Goal: Information Seeking & Learning: Learn about a topic

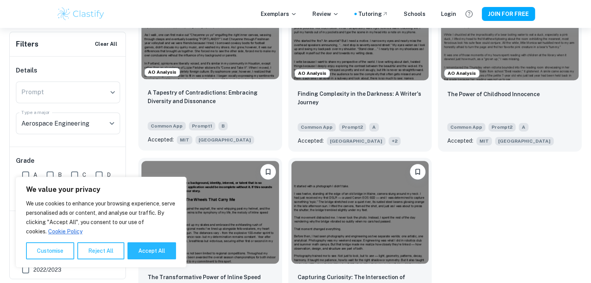
scroll to position [304, 0]
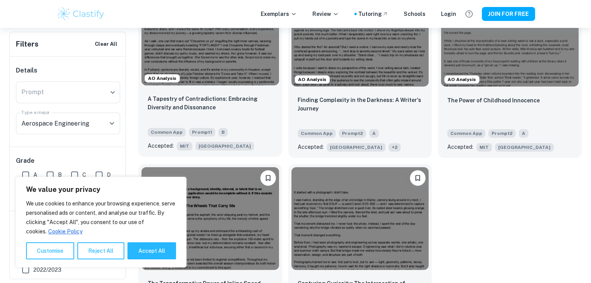
click at [205, 80] on img at bounding box center [209, 34] width 137 height 103
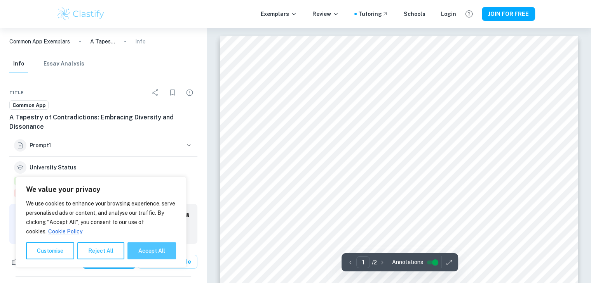
click at [139, 254] on button "Accept All" at bounding box center [151, 251] width 49 height 17
checkbox input "true"
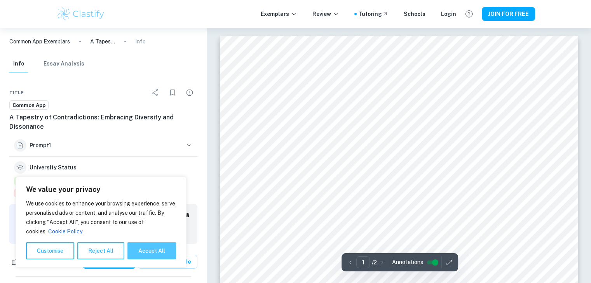
checkbox input "true"
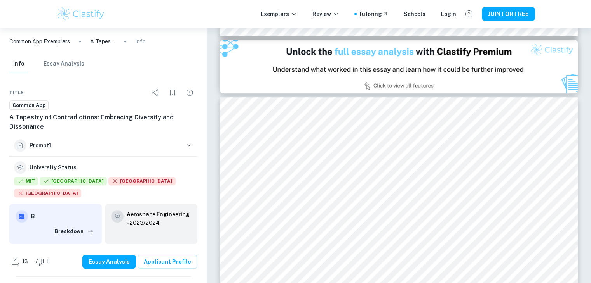
scroll to position [462, 0]
type input "1"
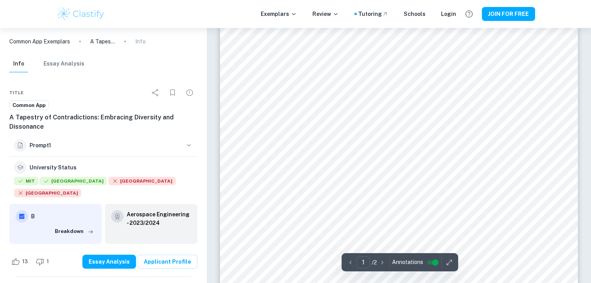
scroll to position [102, 0]
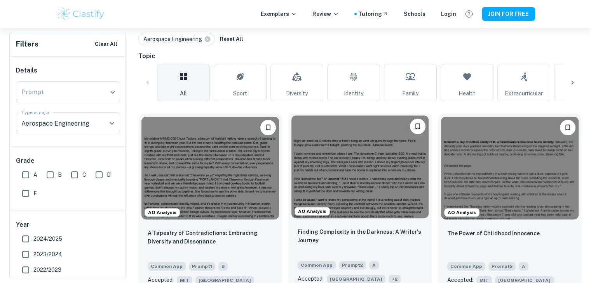
scroll to position [168, 0]
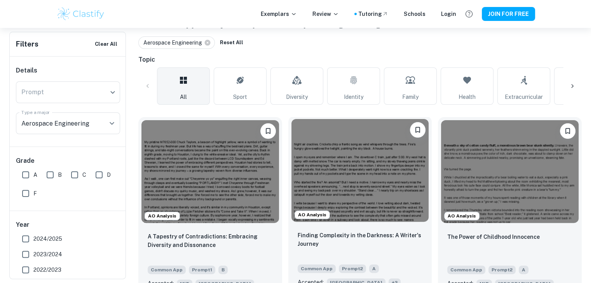
click at [329, 188] on img at bounding box center [359, 170] width 137 height 103
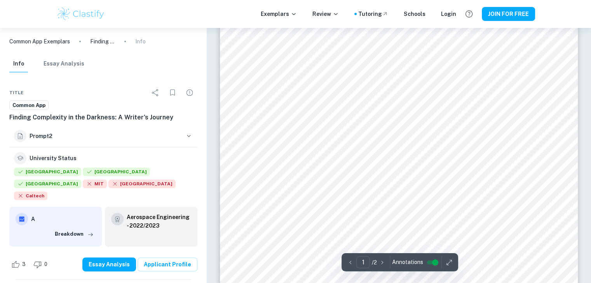
scroll to position [210, 0]
click at [432, 263] on input "controlled" at bounding box center [435, 262] width 28 height 9
click at [424, 266] on input "controlled" at bounding box center [429, 262] width 28 height 9
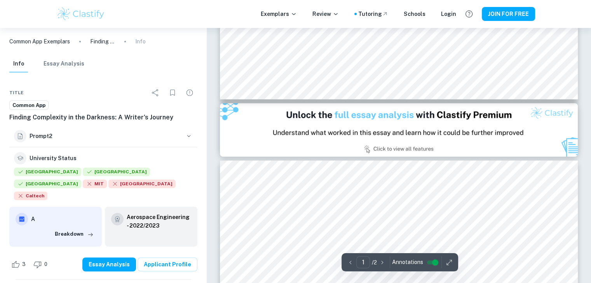
scroll to position [403, 0]
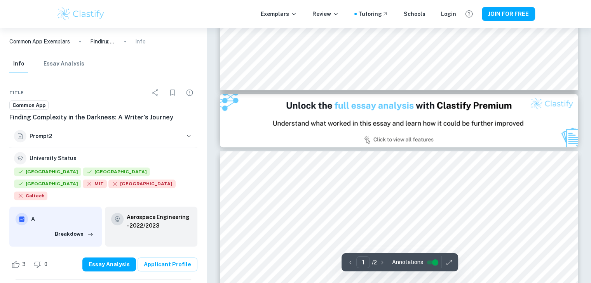
type input "2"
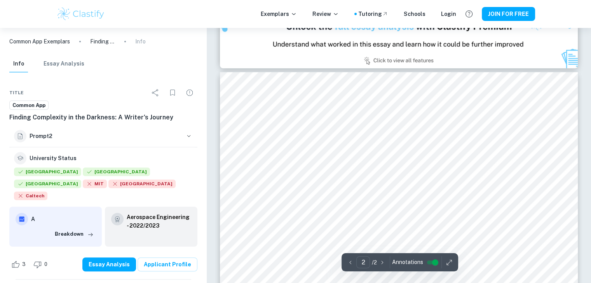
scroll to position [489, 0]
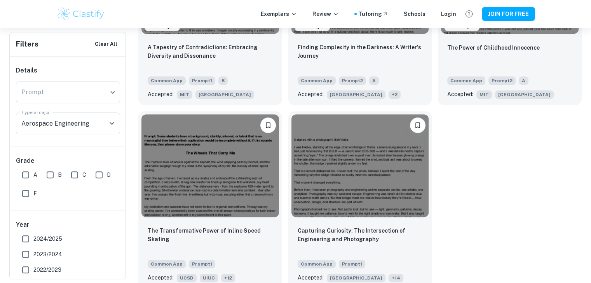
scroll to position [360, 0]
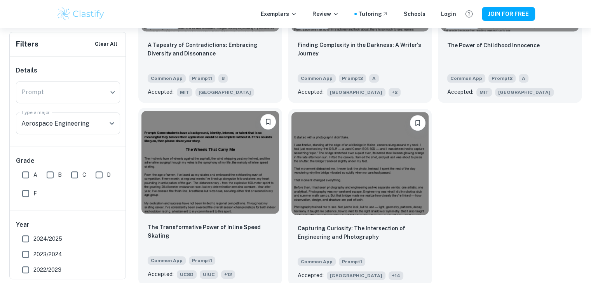
click at [246, 214] on img at bounding box center [209, 162] width 137 height 103
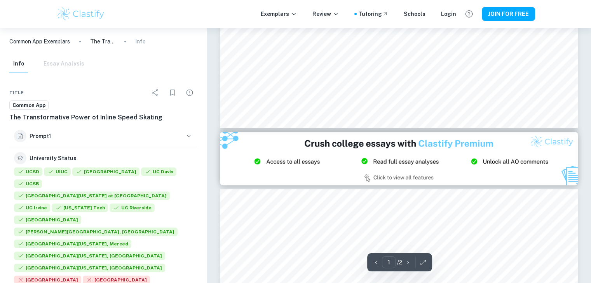
type input "2"
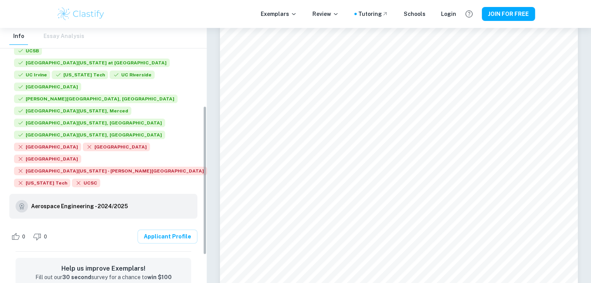
scroll to position [134, 0]
